Goal: Information Seeking & Learning: Learn about a topic

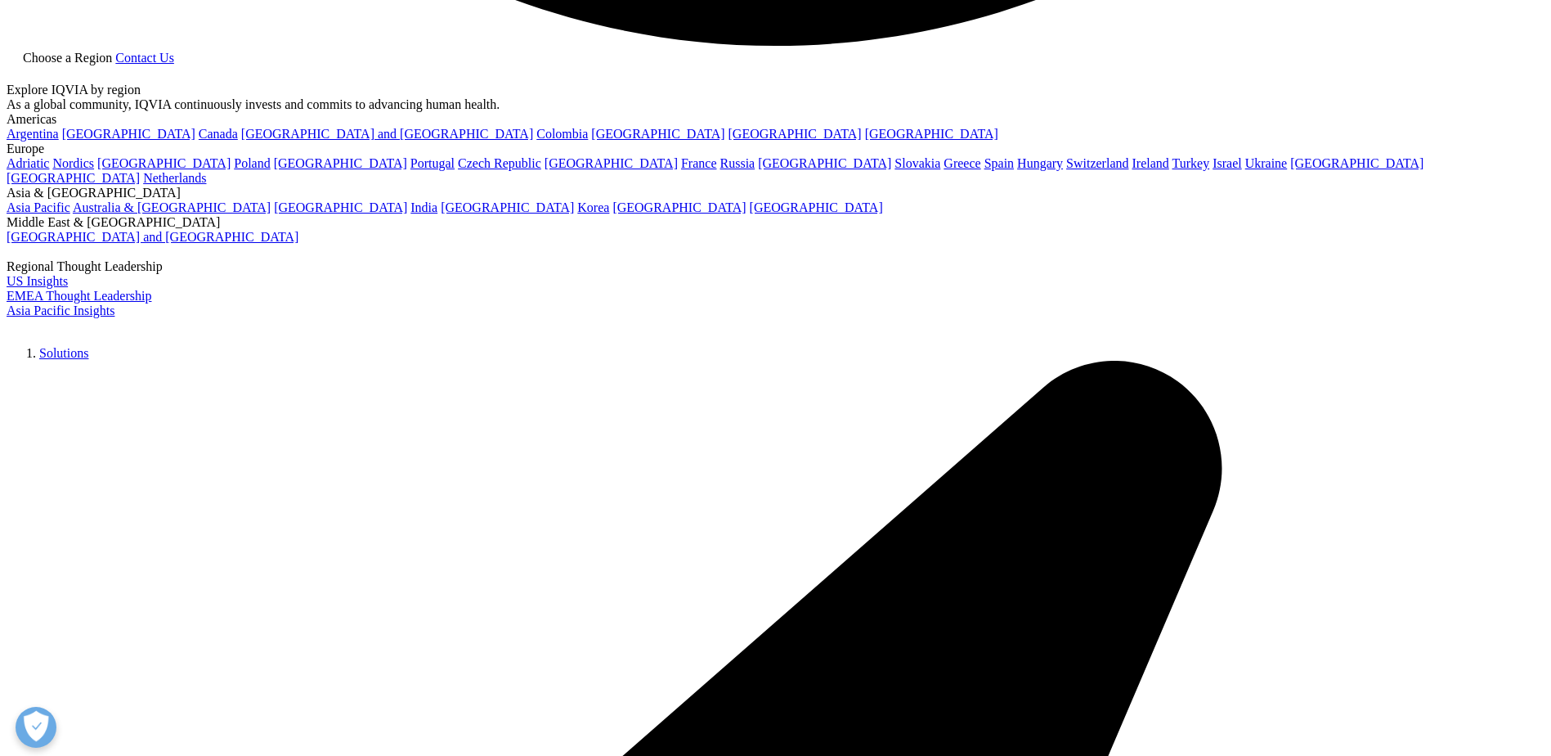
scroll to position [4335, 0]
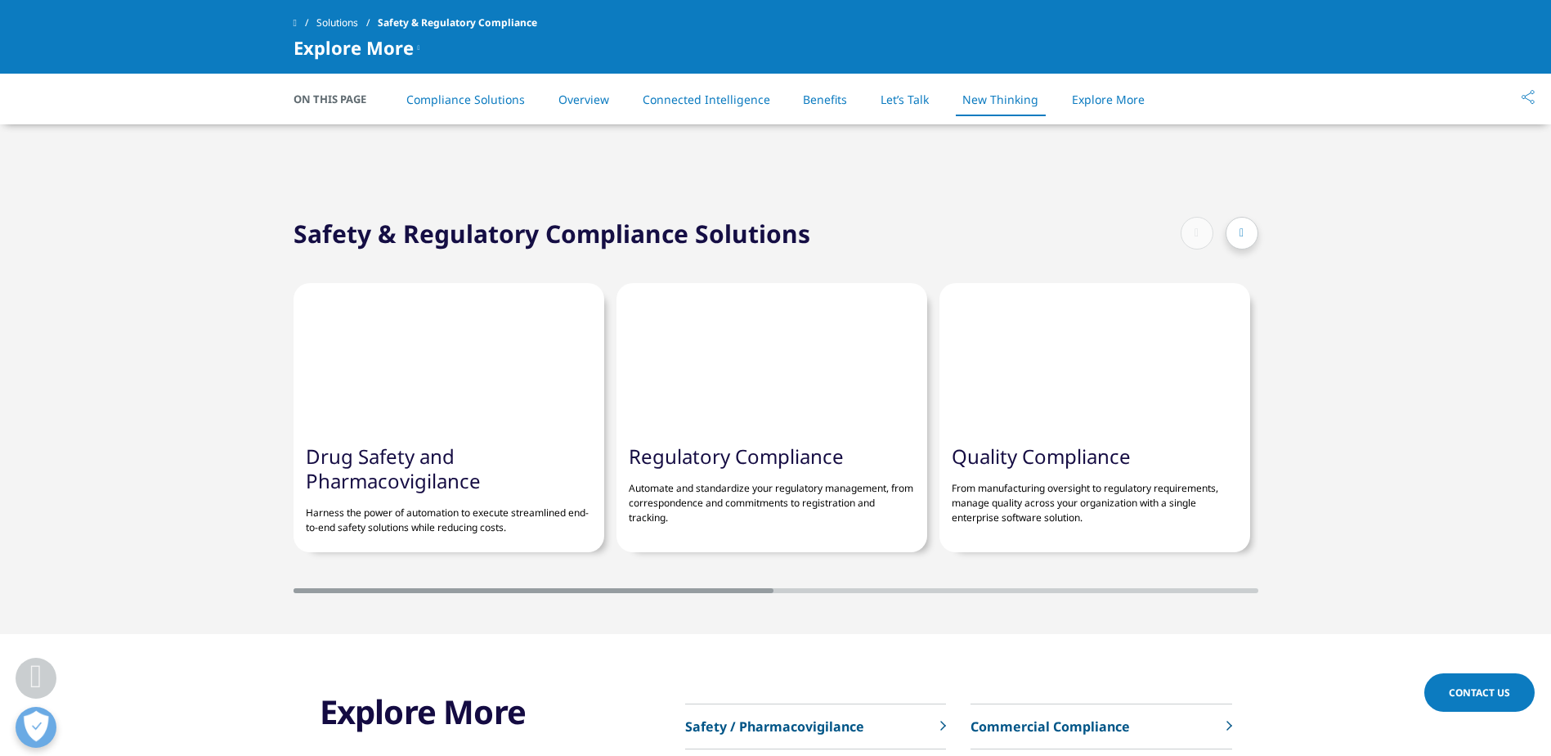
scroll to position [3844, 0]
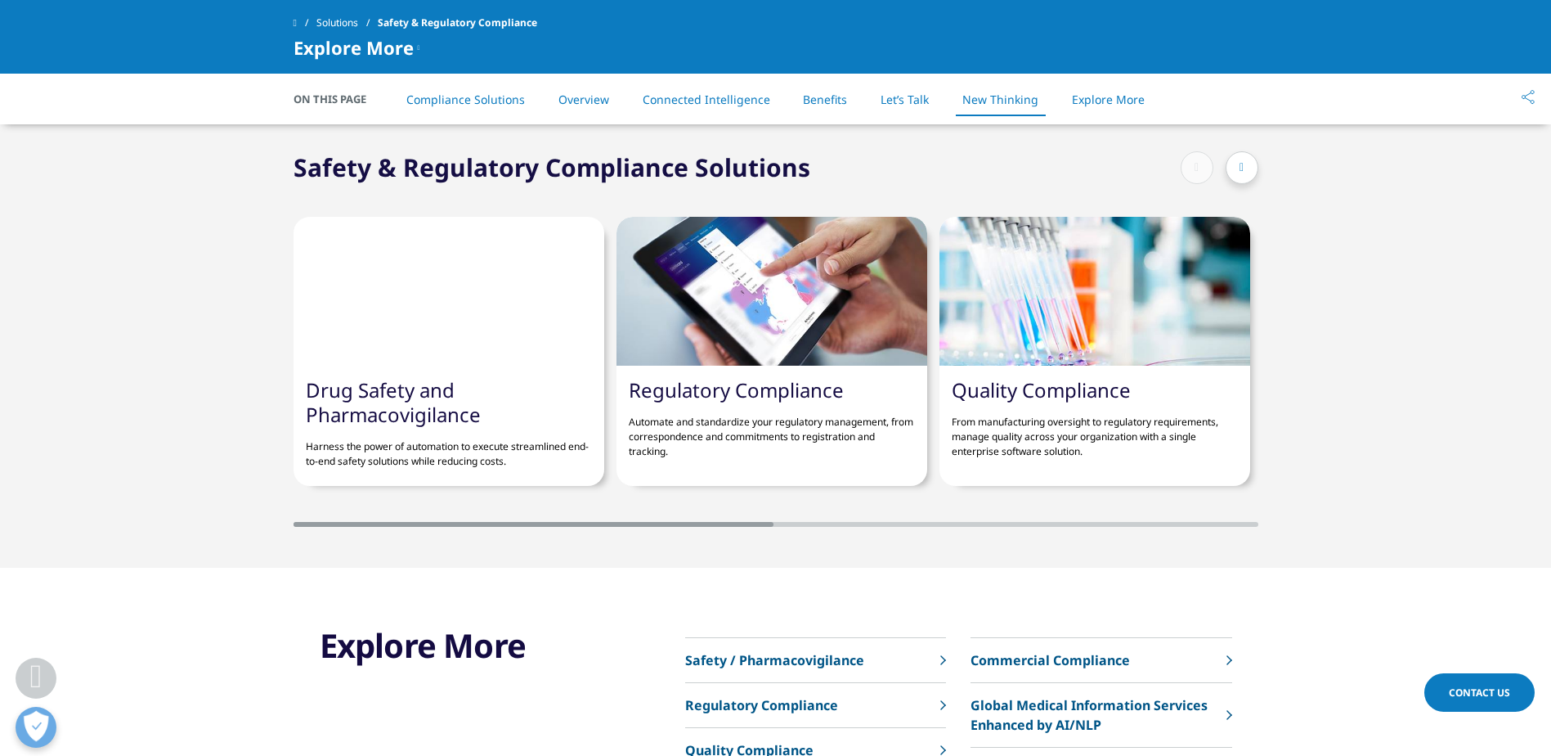
click at [782, 388] on link "Regulatory Compliance" at bounding box center [736, 389] width 215 height 27
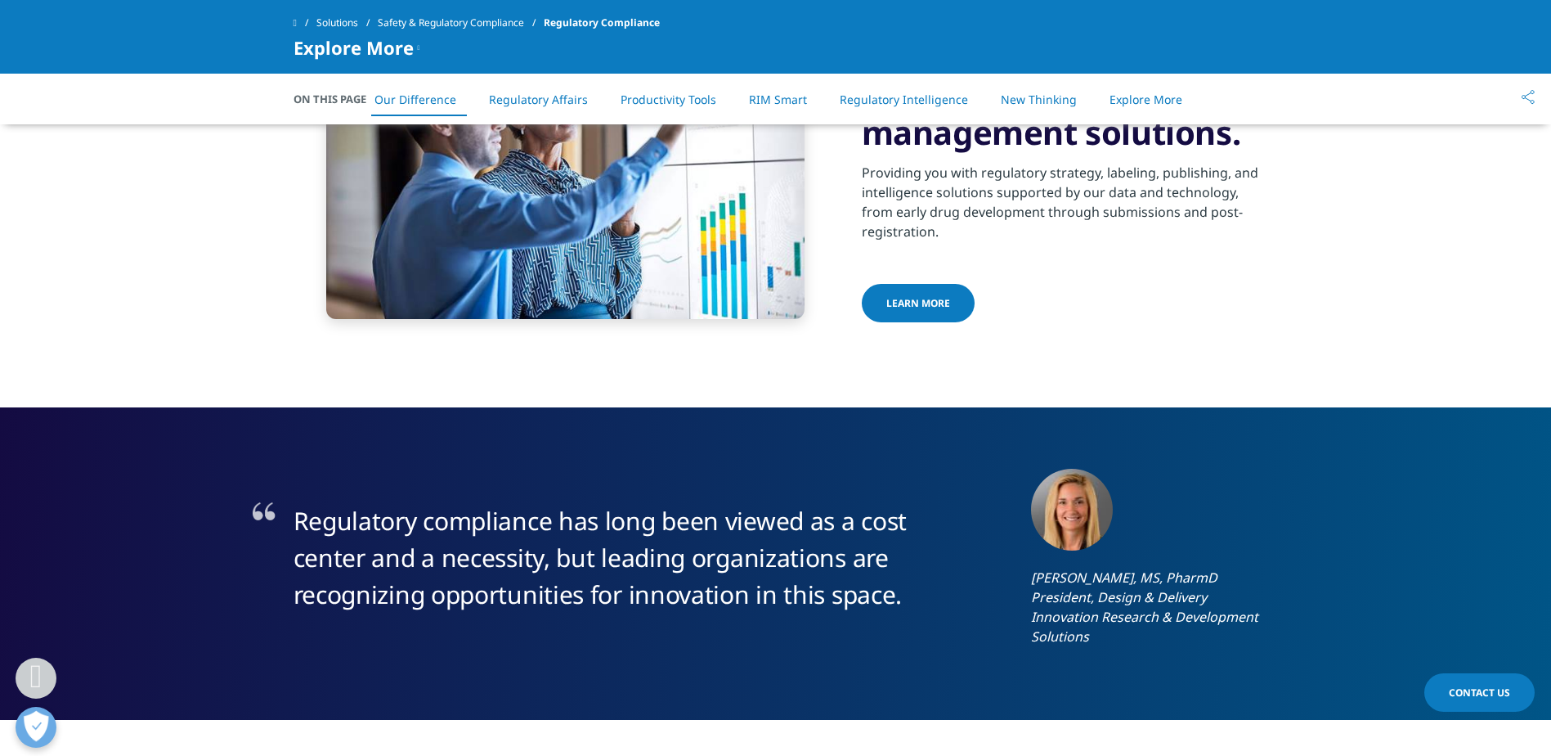
scroll to position [736, 0]
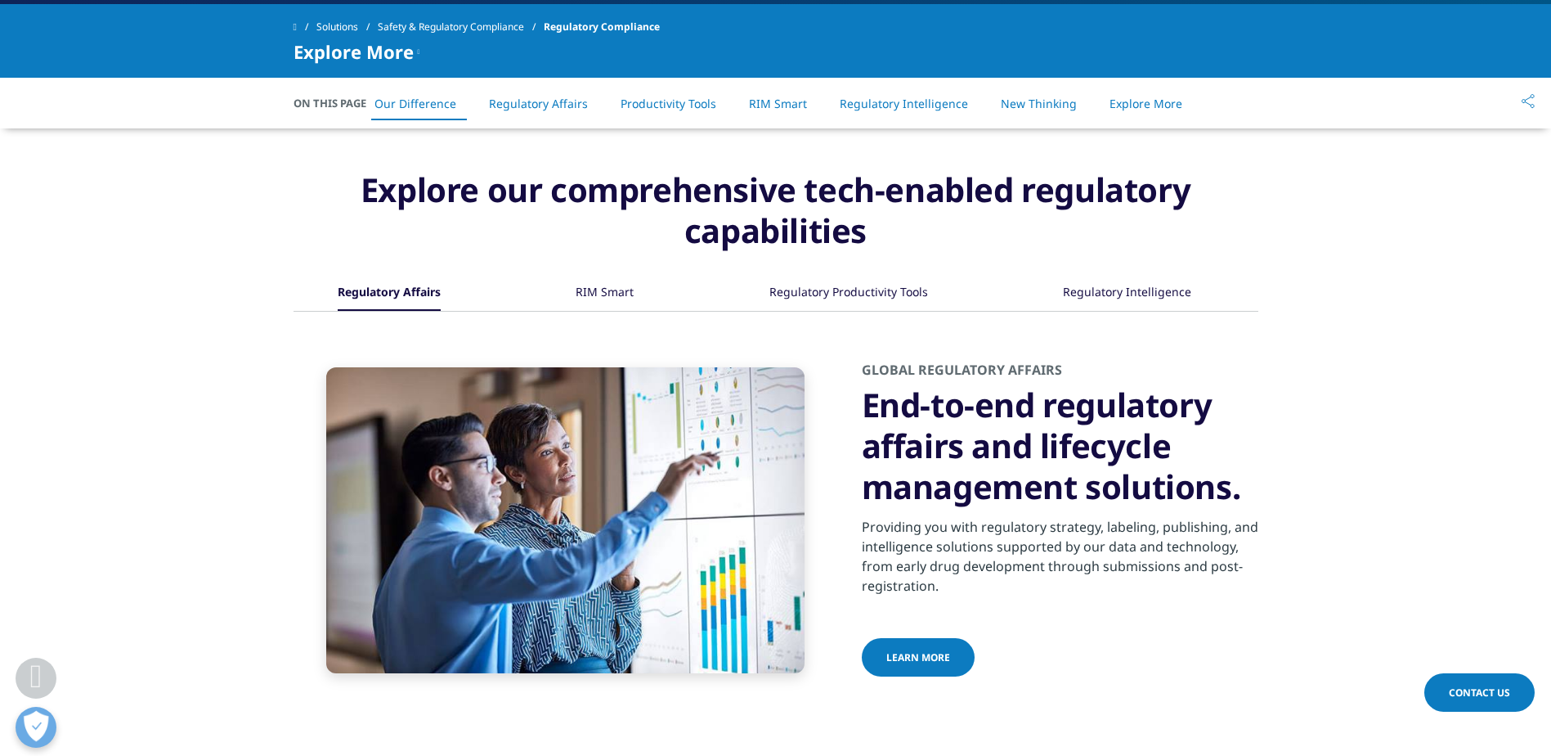
click at [1116, 299] on div "Regulatory Intelligence" at bounding box center [1127, 293] width 128 height 35
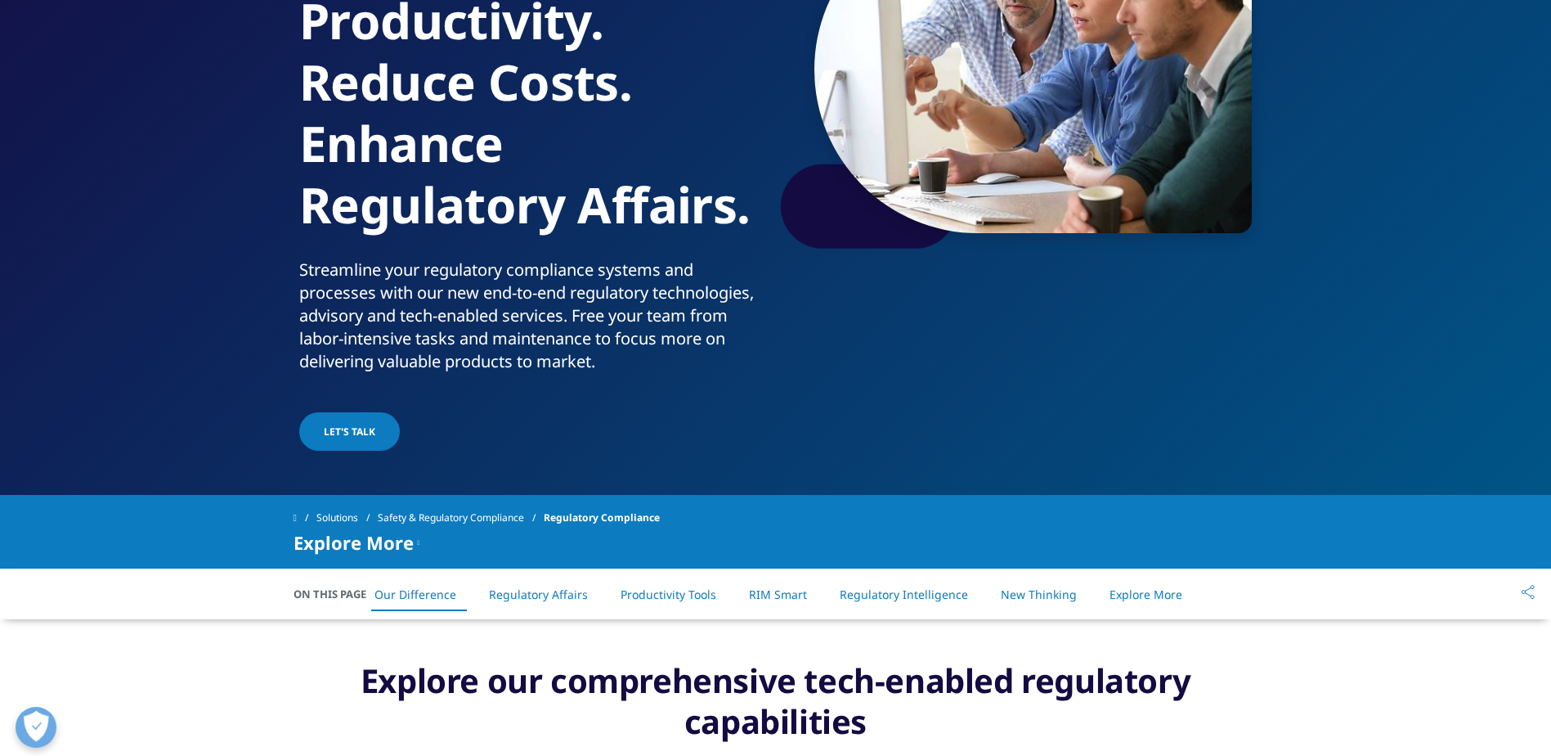
scroll to position [0, 0]
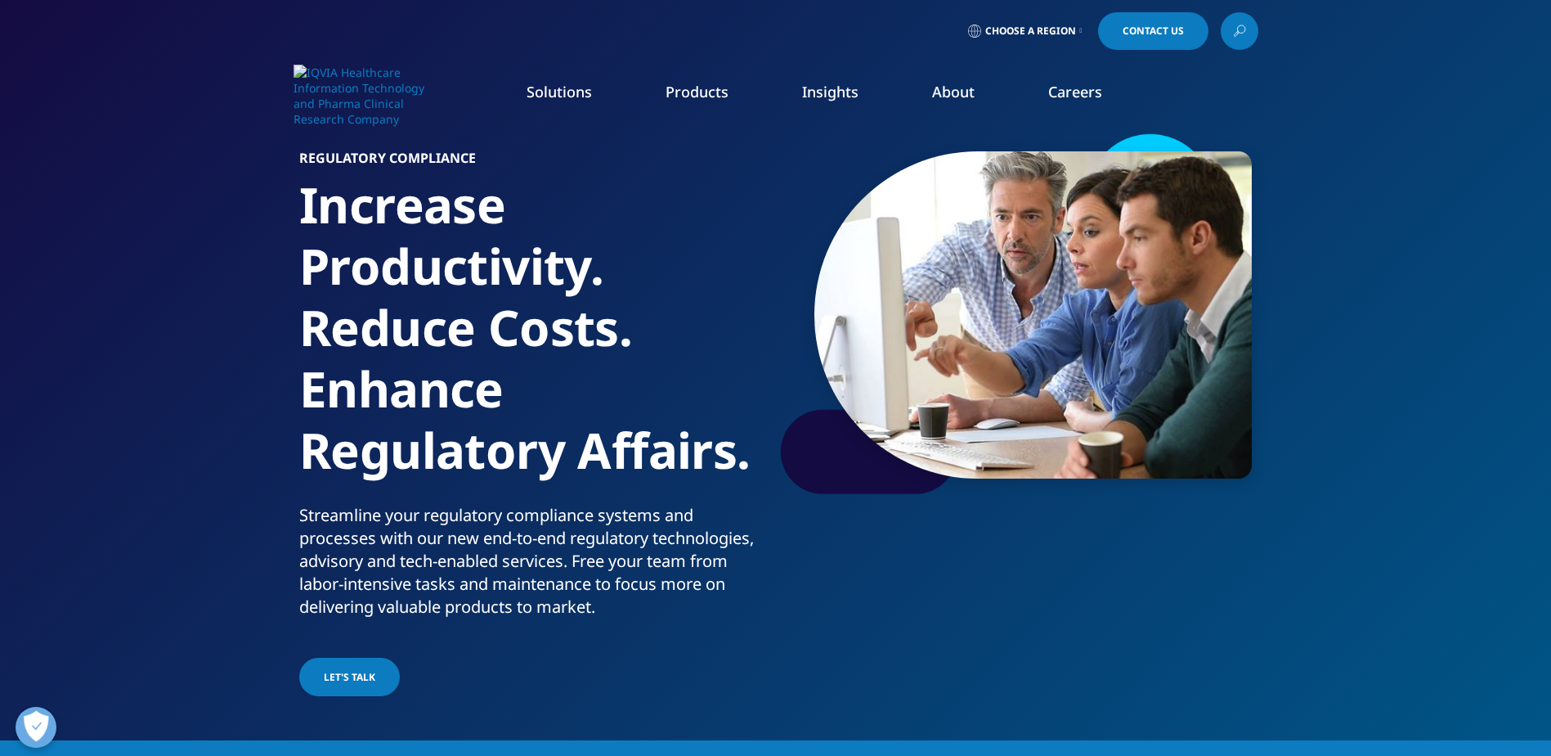
click at [687, 285] on link "Regulatory Compliance" at bounding box center [771, 285] width 281 height 18
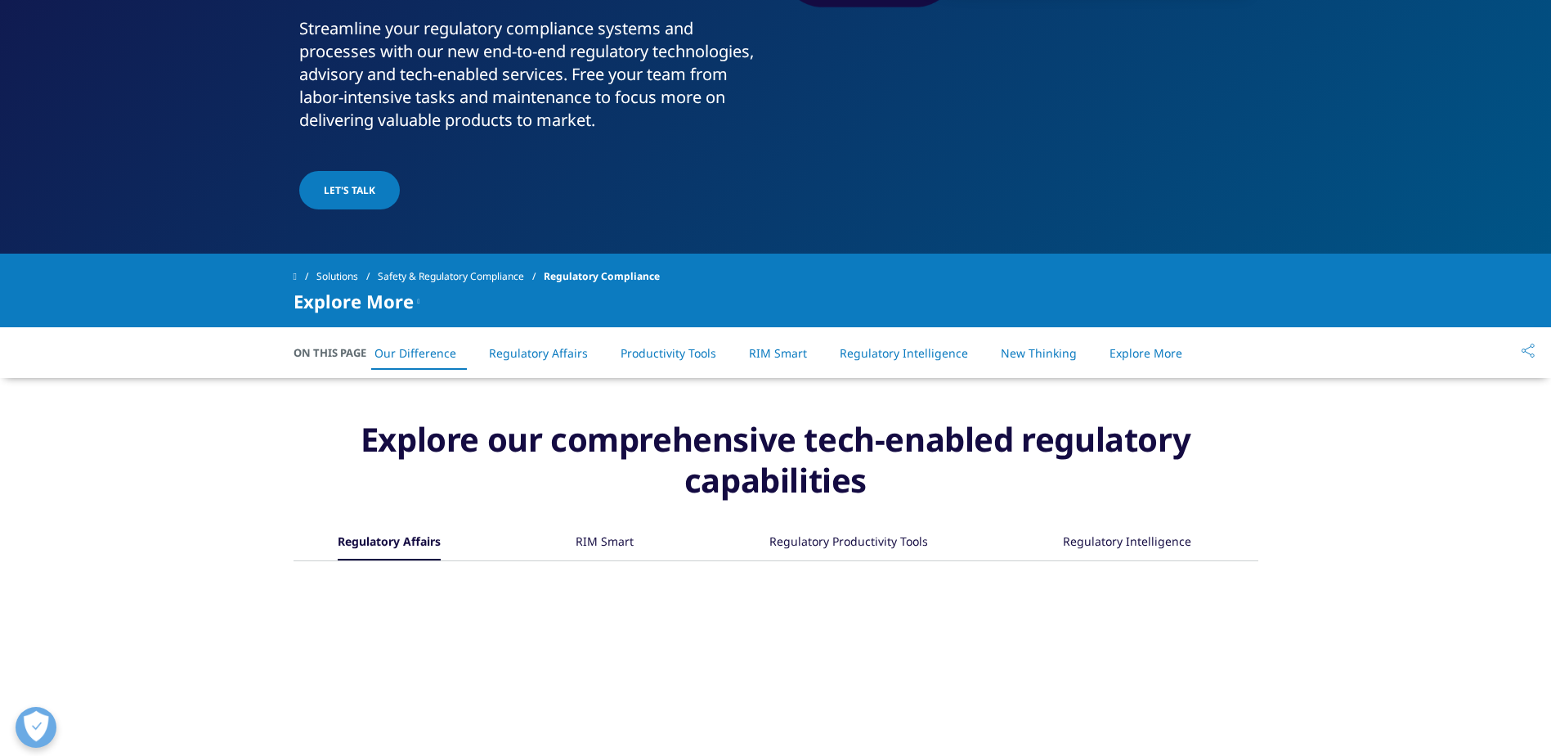
scroll to position [491, 0]
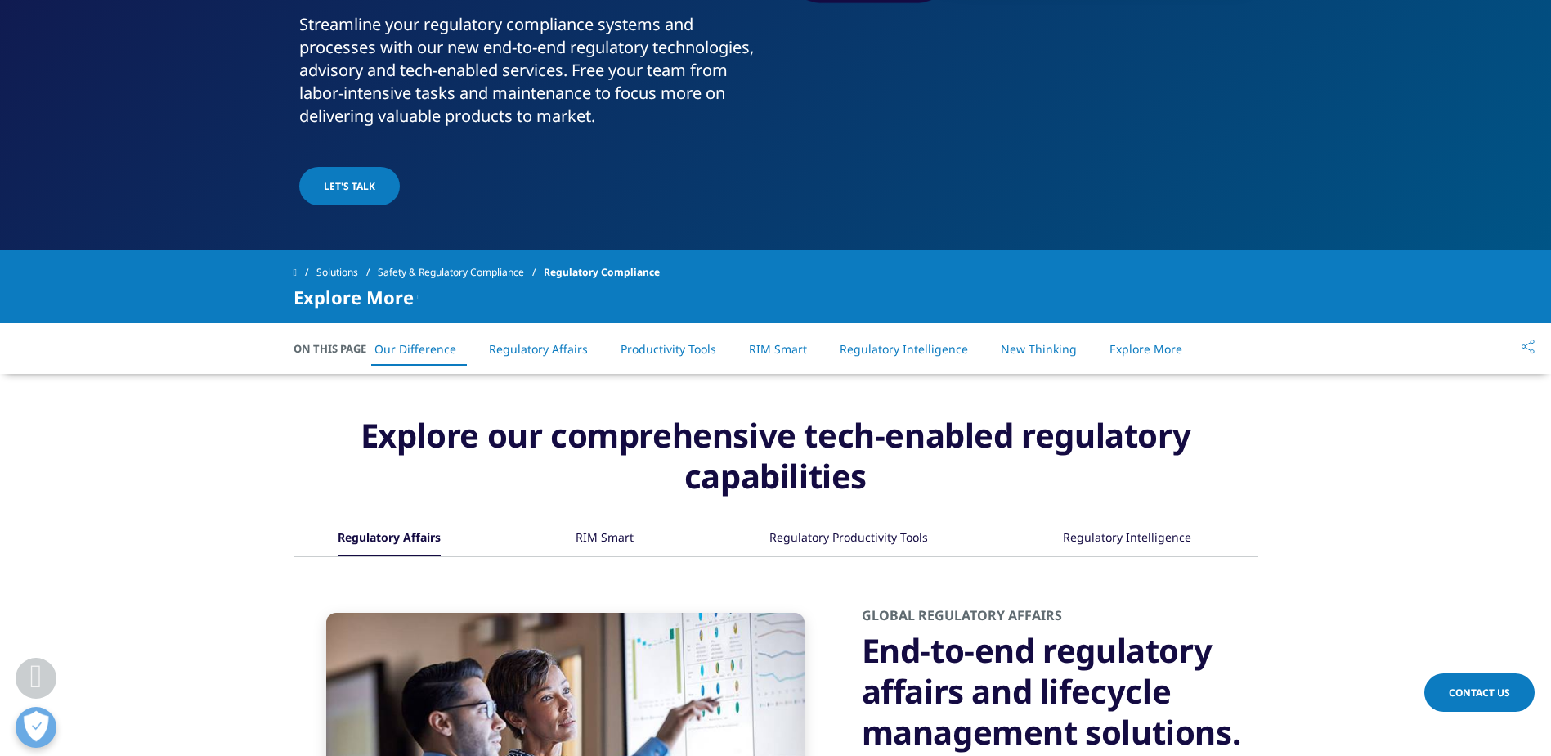
click at [900, 537] on div "Regulatory Productivity Tools" at bounding box center [849, 538] width 159 height 35
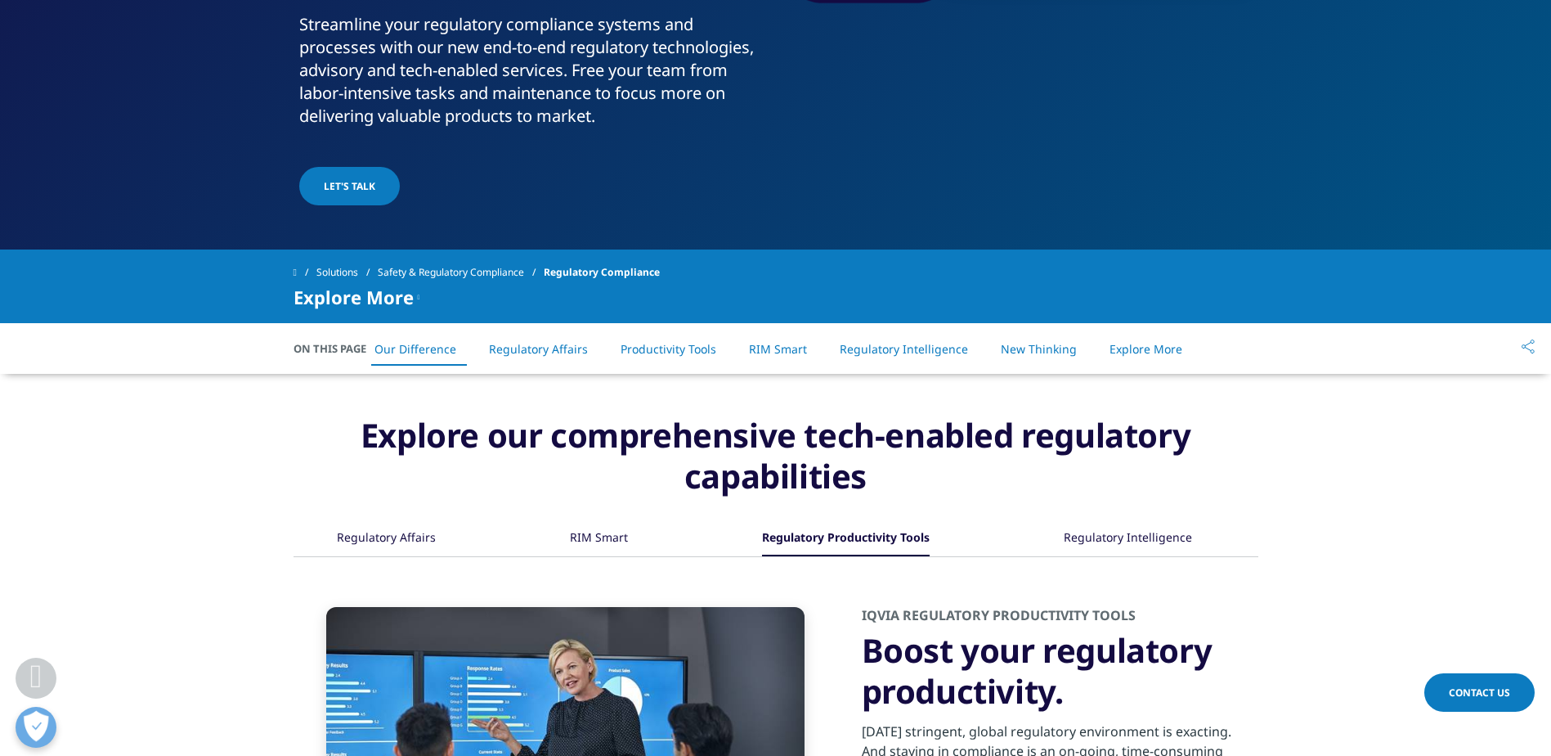
click at [1133, 537] on div "Regulatory Intelligence" at bounding box center [1128, 538] width 128 height 35
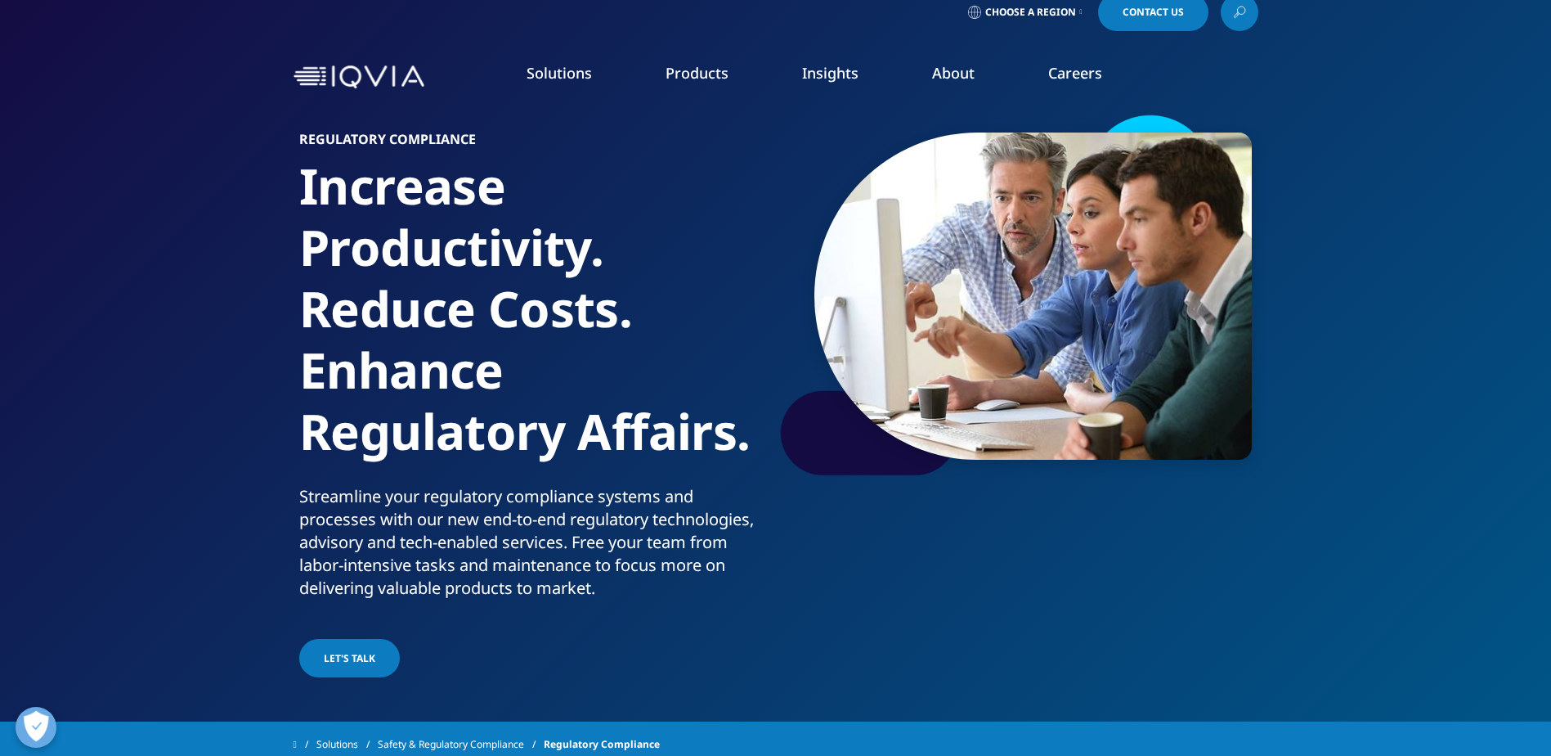
scroll to position [0, 0]
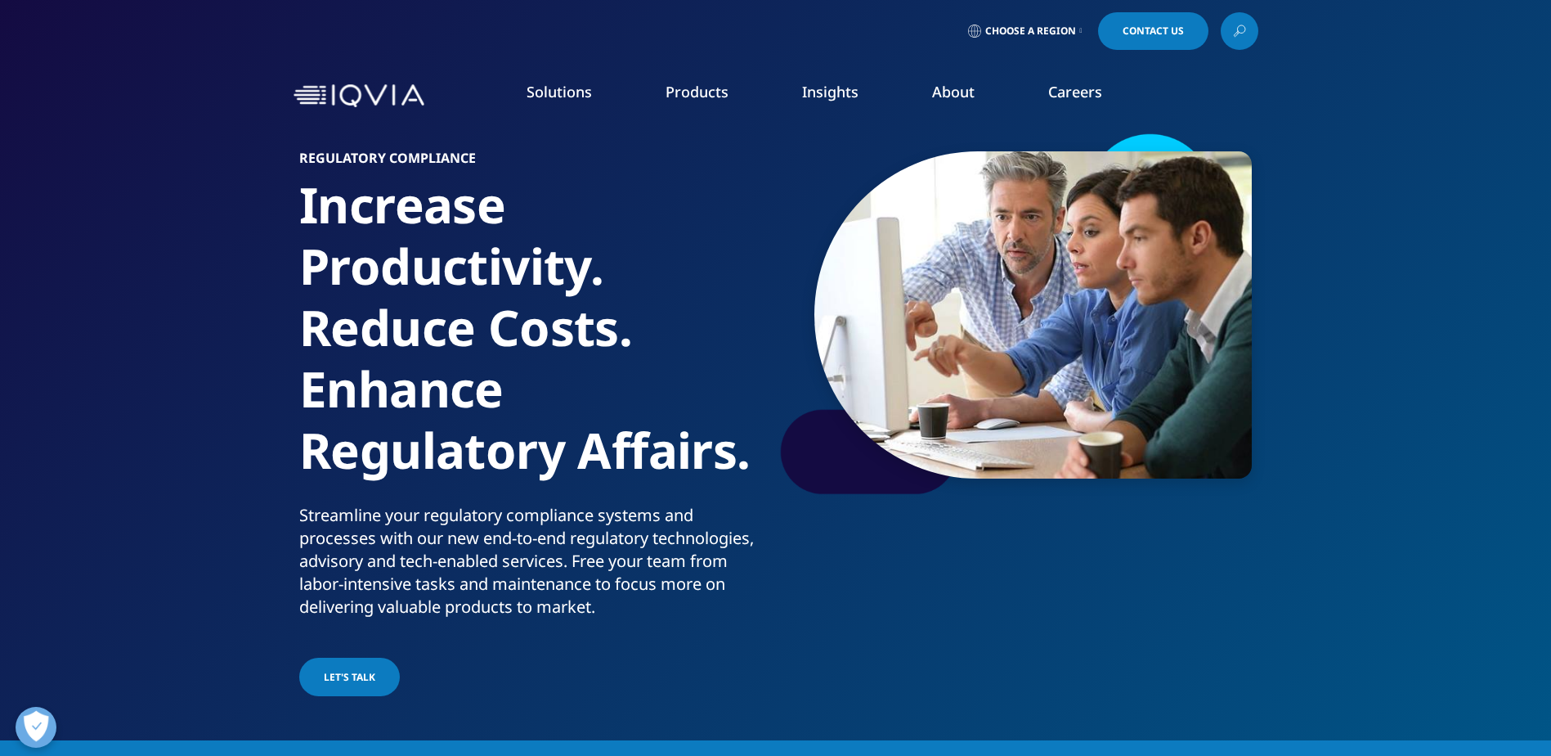
click at [200, 373] on li "Safety & Regulatory Compliance" at bounding box center [218, 358] width 296 height 31
click at [157, 333] on link "Commercialization" at bounding box center [144, 327] width 116 height 18
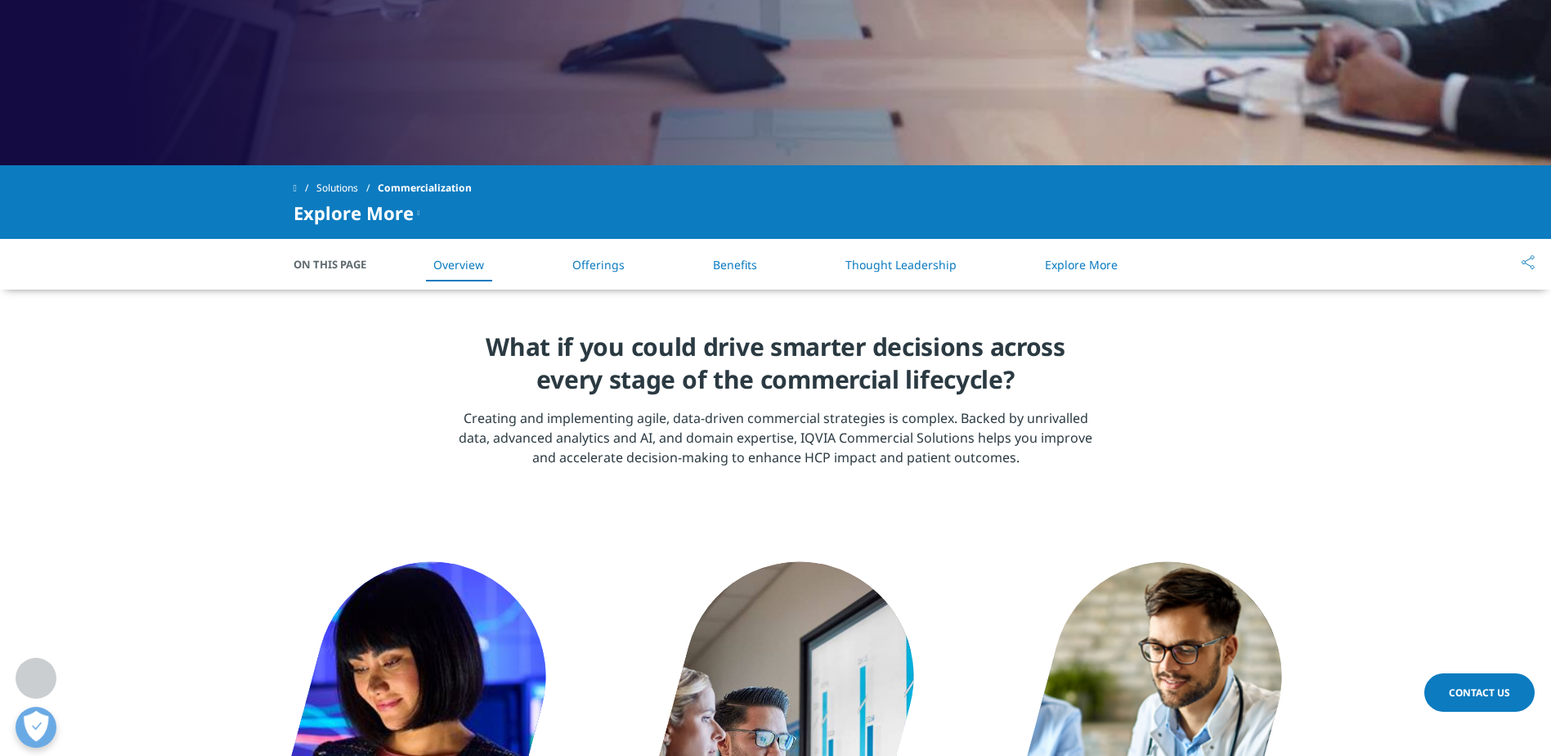
scroll to position [573, 0]
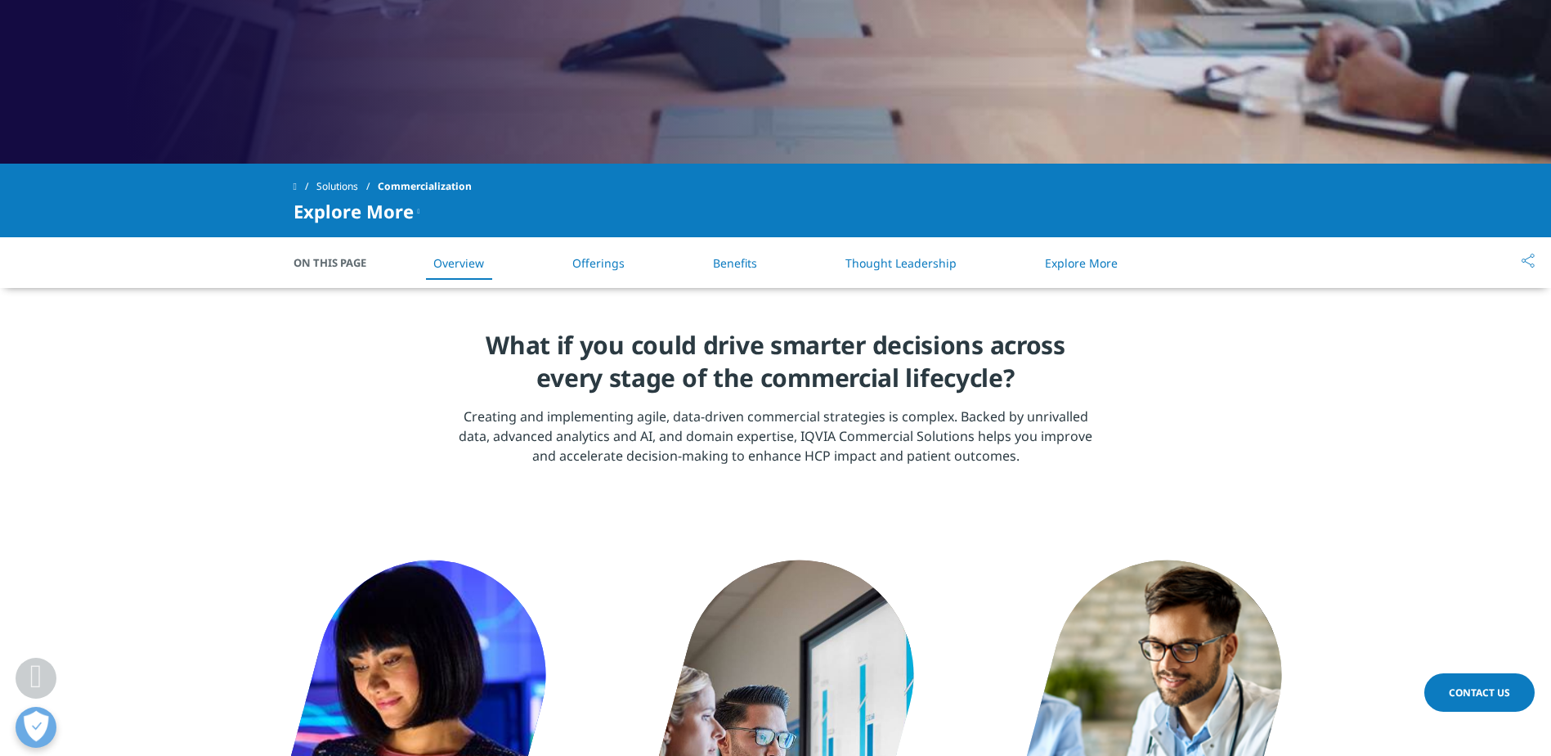
click at [595, 279] on li "Offerings" at bounding box center [598, 263] width 85 height 48
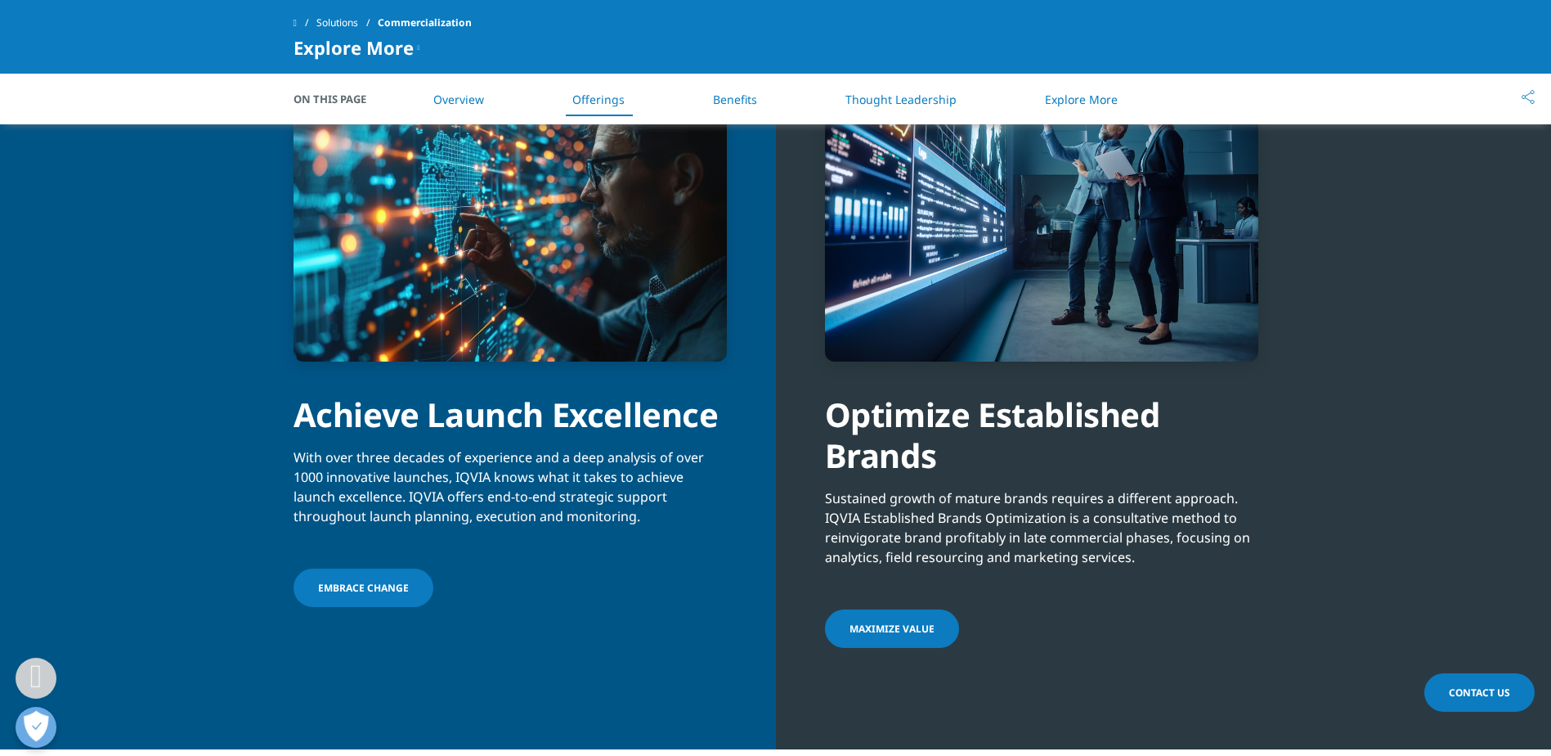
scroll to position [1805, 0]
